Goal: Task Accomplishment & Management: Use online tool/utility

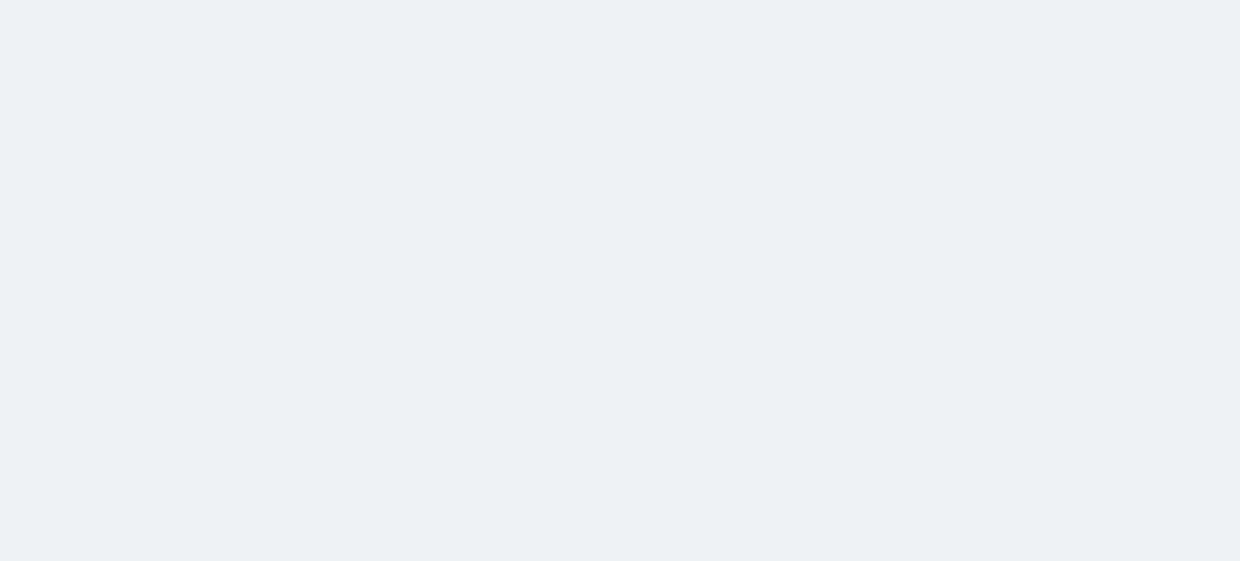
click at [445, 0] on html at bounding box center [620, 0] width 1240 height 0
